Goal: Find specific page/section: Find specific page/section

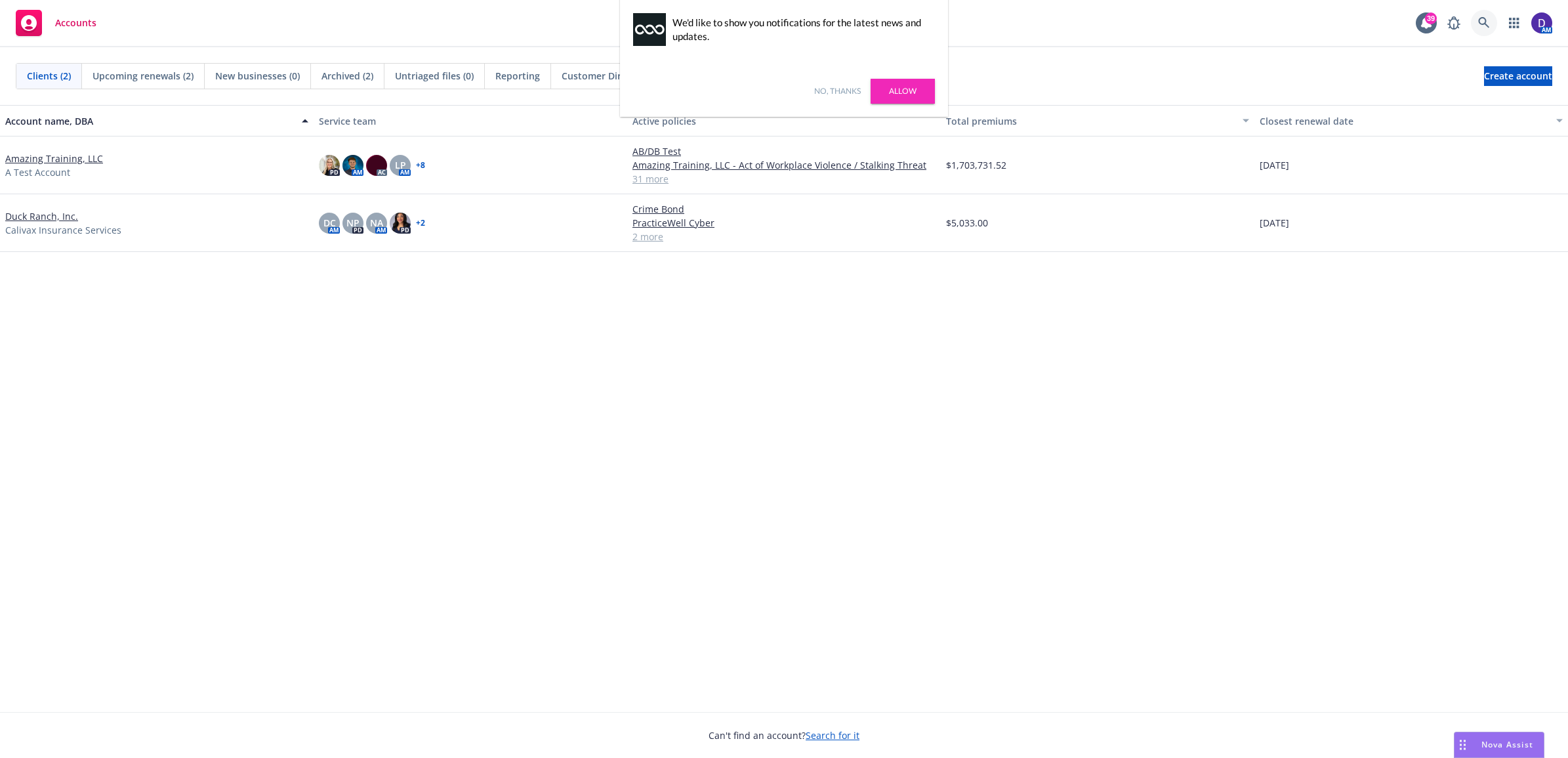
click at [1494, 23] on link at bounding box center [1484, 23] width 26 height 26
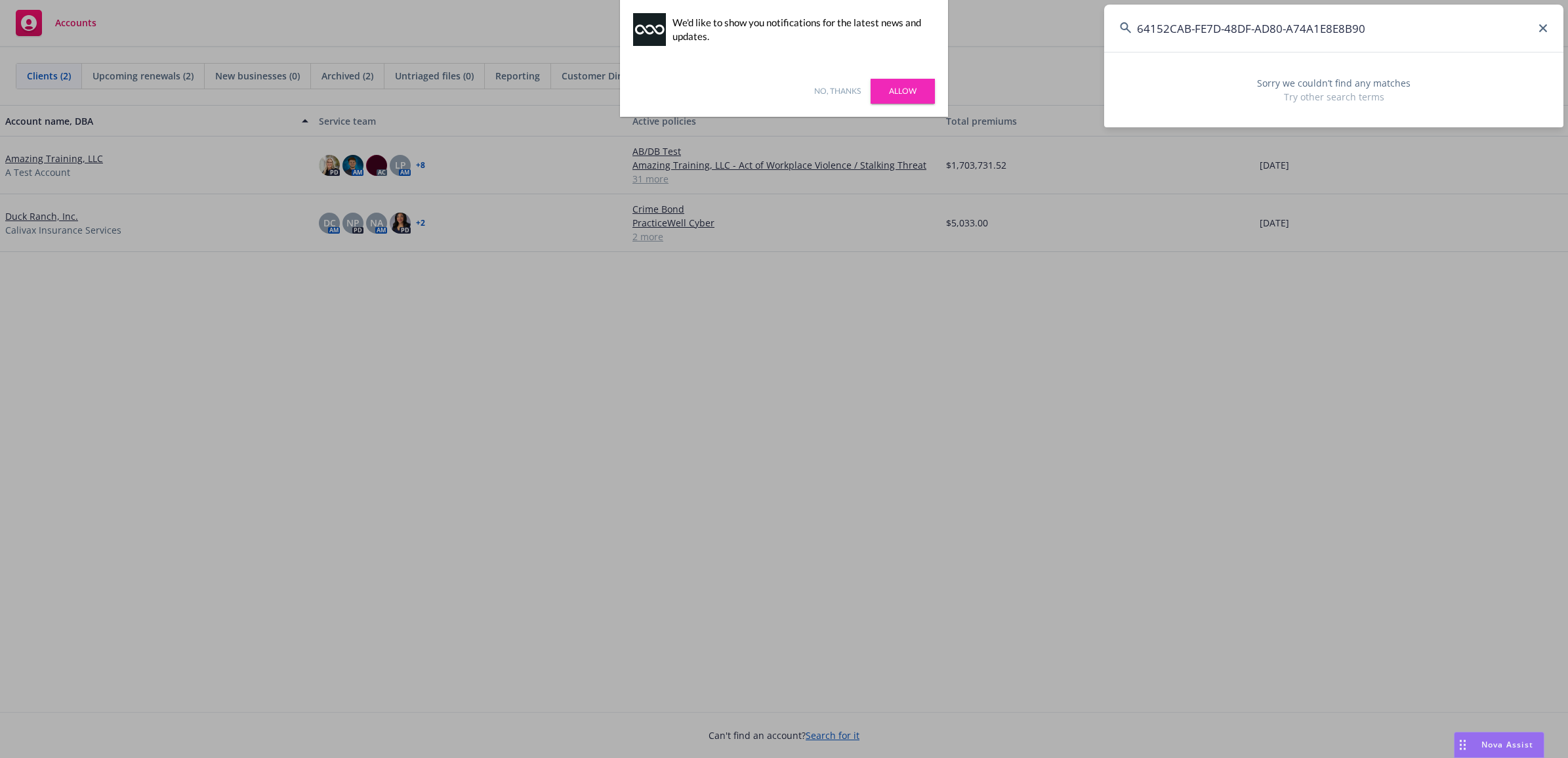
drag, startPoint x: 1389, startPoint y: 37, endPoint x: 325, endPoint y: 69, distance: 1064.5
click at [460, 77] on div "64152CAB-FE7D-48DF-AD80-A74A1E8E8B90 Sorry we couldn’t find any matches Try oth…" at bounding box center [784, 379] width 1568 height 758
type input "64152CAB-FE7D-48DF-AD80-A74A1E8E8B90"
